Goal: Transaction & Acquisition: Purchase product/service

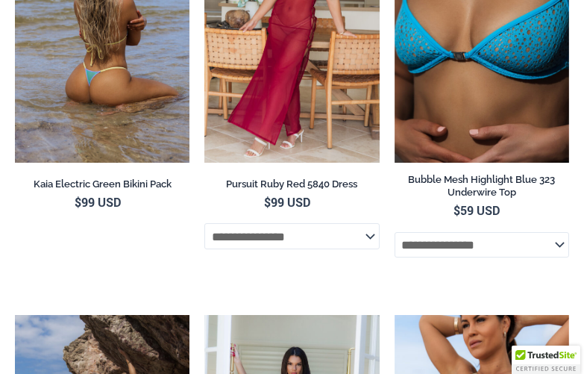
scroll to position [3315, 0]
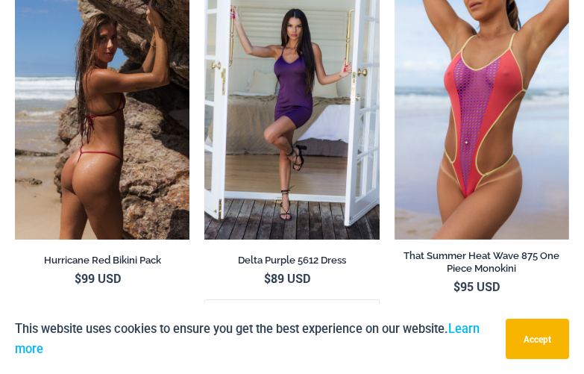
click at [57, 137] on img at bounding box center [102, 108] width 174 height 262
